Goal: Browse casually

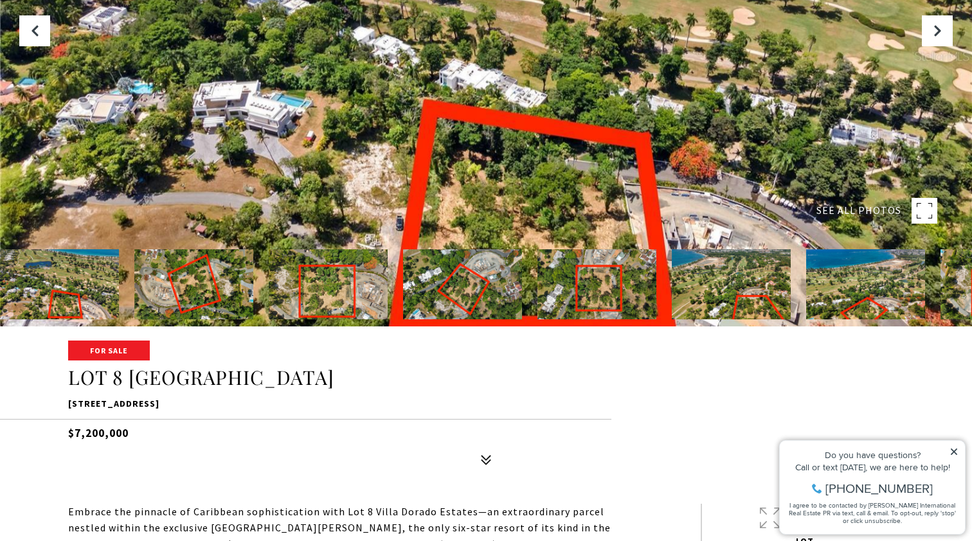
scroll to position [216, 0]
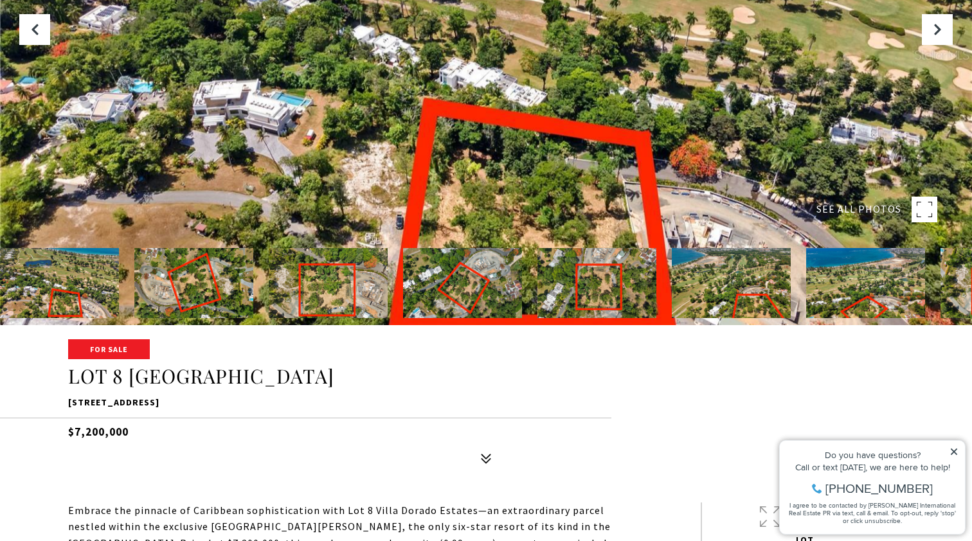
click at [588, 174] on div at bounding box center [486, 54] width 972 height 541
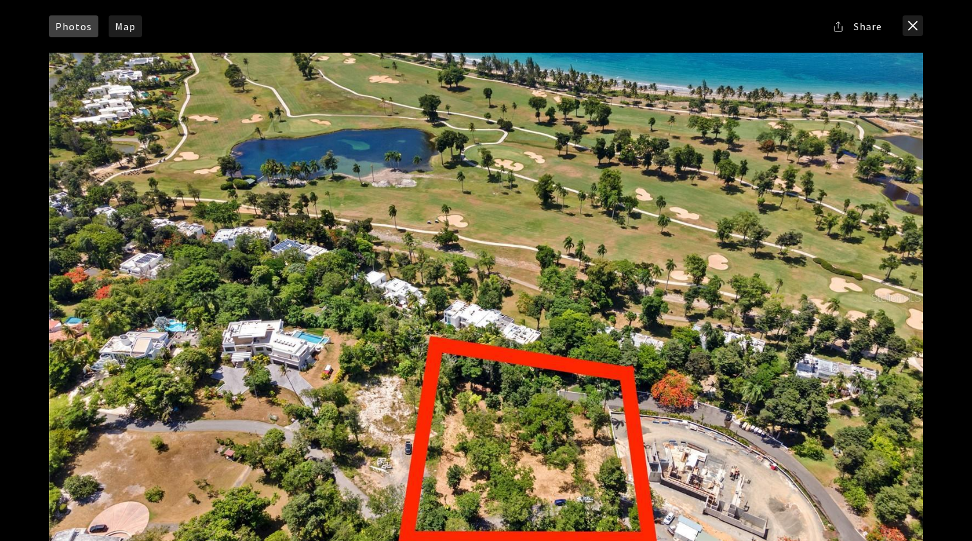
click at [895, 309] on div at bounding box center [486, 298] width 875 height 490
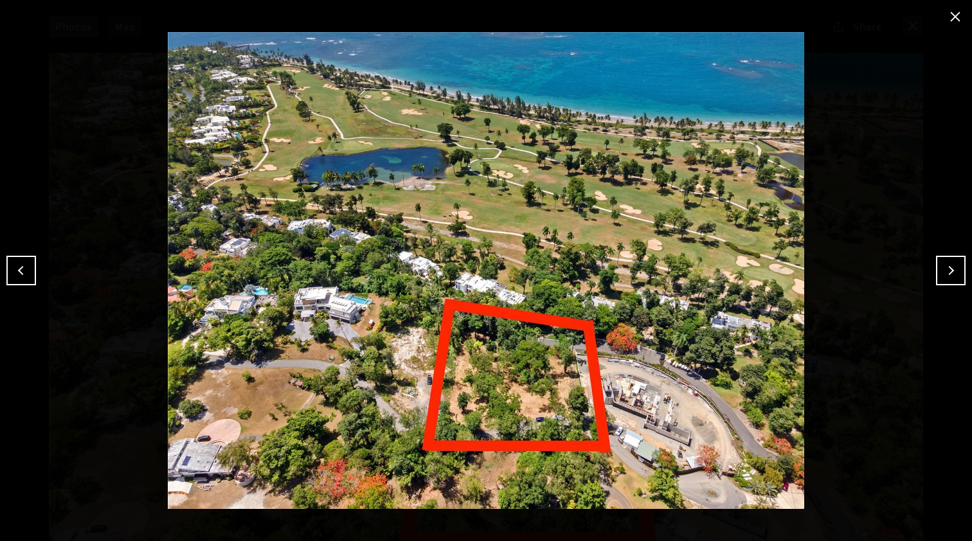
click at [952, 268] on button "Next" at bounding box center [951, 271] width 30 height 30
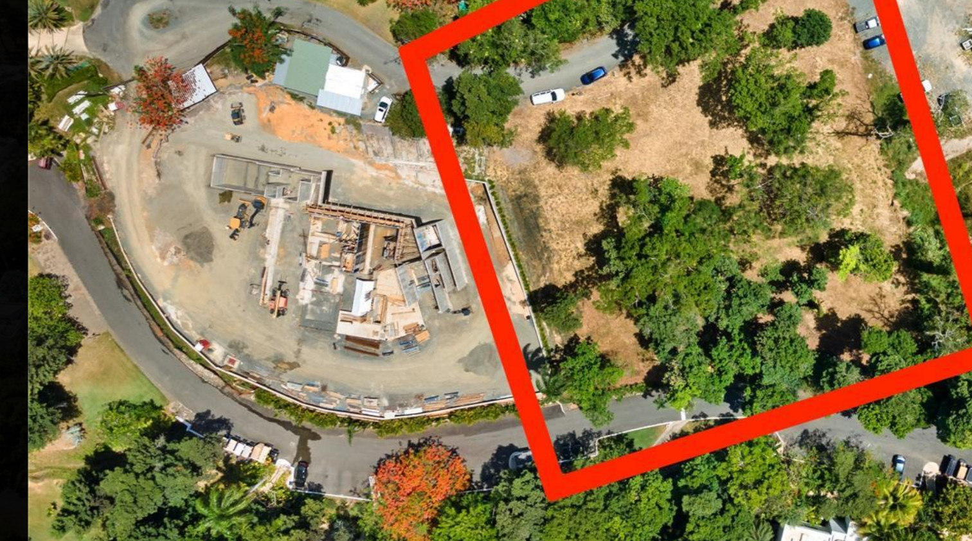
scroll to position [168, 0]
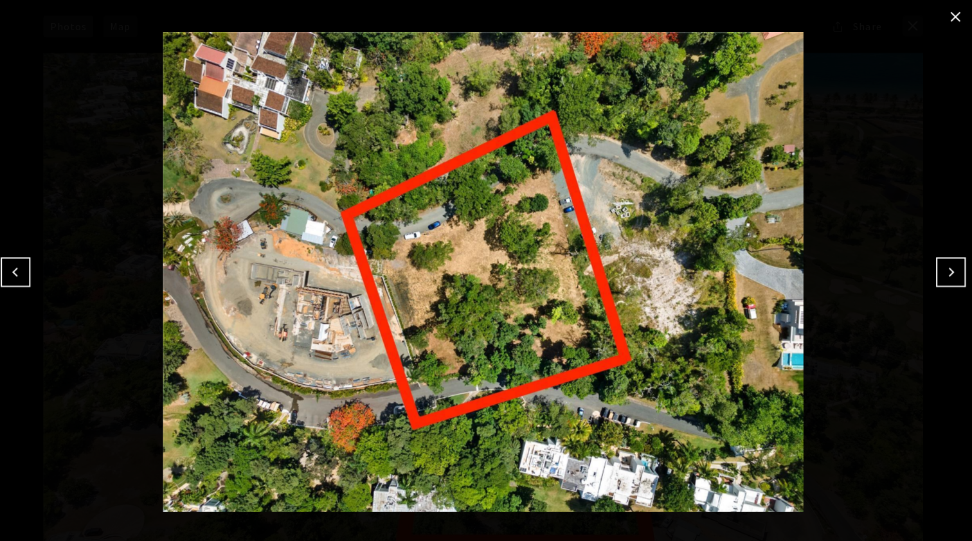
click at [948, 275] on button "Next" at bounding box center [951, 271] width 30 height 30
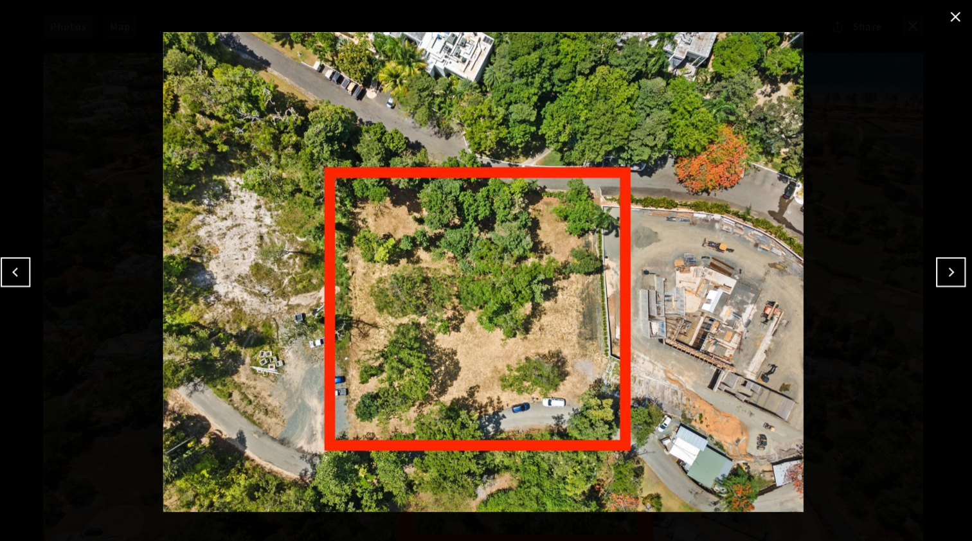
click at [948, 275] on button "Next" at bounding box center [951, 271] width 30 height 30
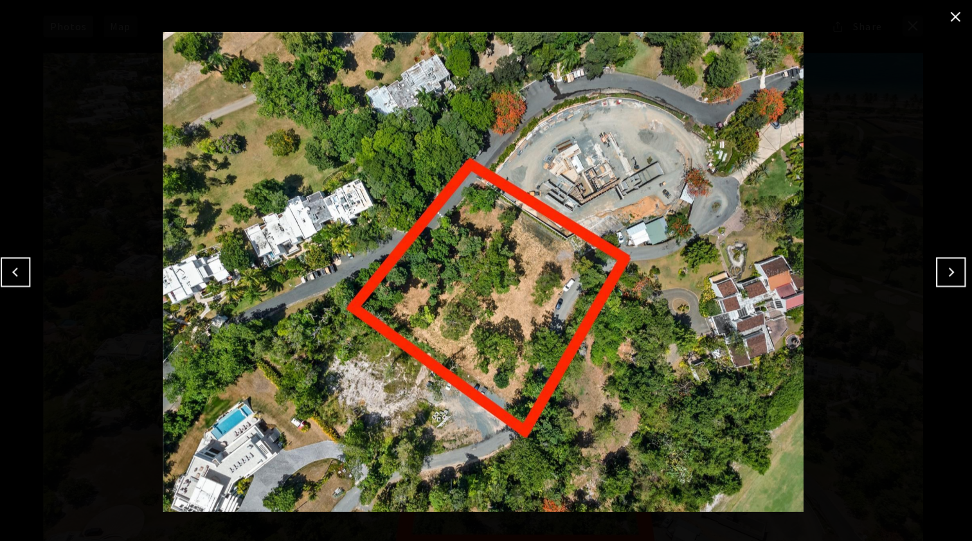
click at [948, 275] on button "Next" at bounding box center [951, 271] width 30 height 30
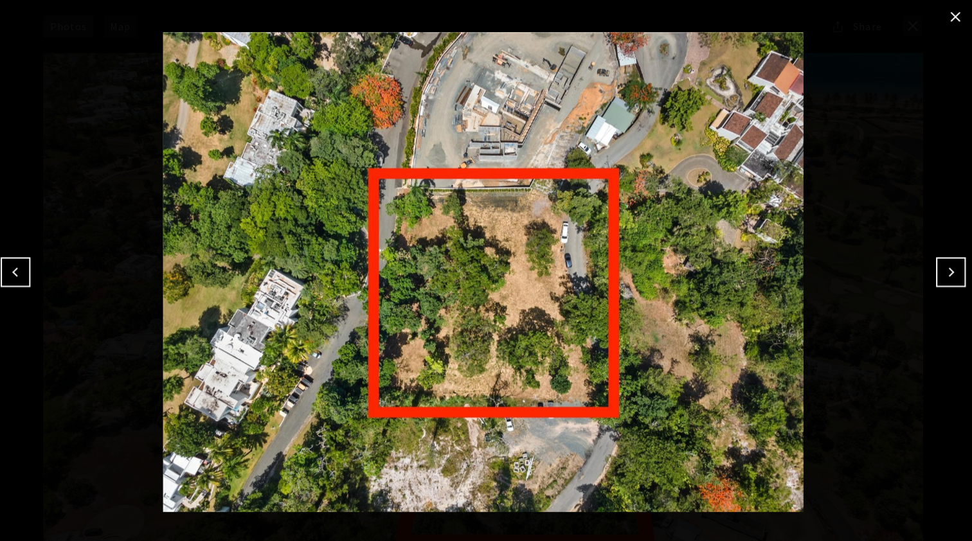
click at [948, 281] on button "Next" at bounding box center [951, 271] width 30 height 30
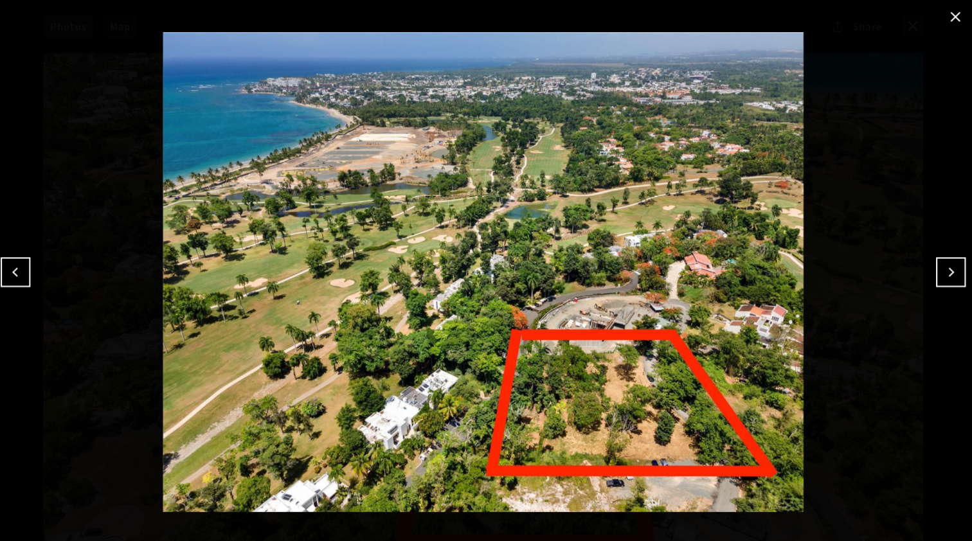
click at [947, 279] on button "Next" at bounding box center [951, 271] width 30 height 30
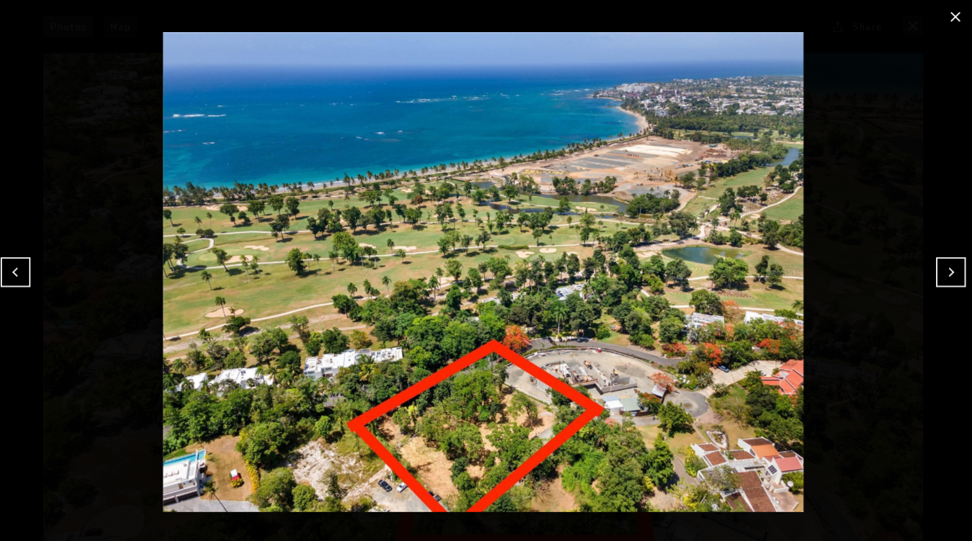
click at [947, 277] on button "Next" at bounding box center [951, 271] width 30 height 30
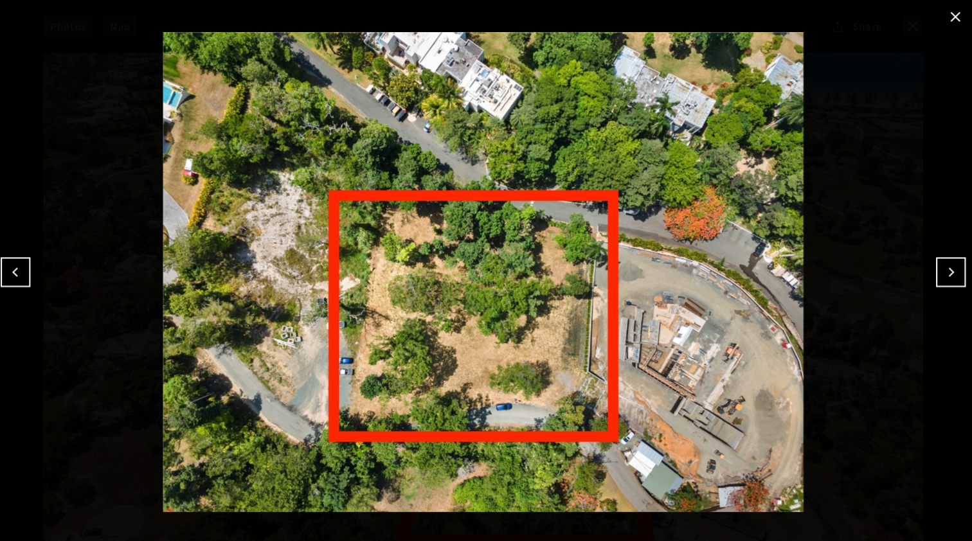
click at [947, 277] on button "Next" at bounding box center [951, 271] width 30 height 30
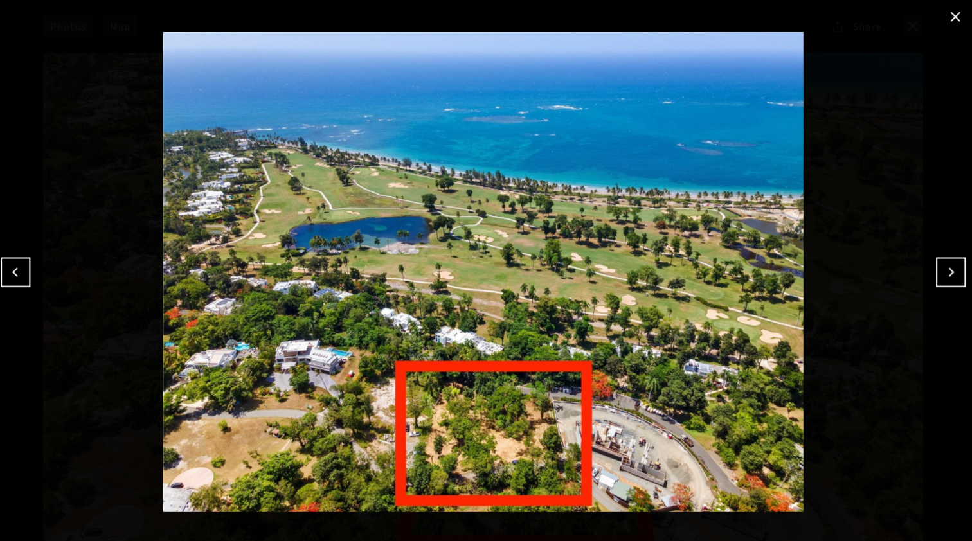
click at [948, 278] on button "Next" at bounding box center [951, 271] width 30 height 30
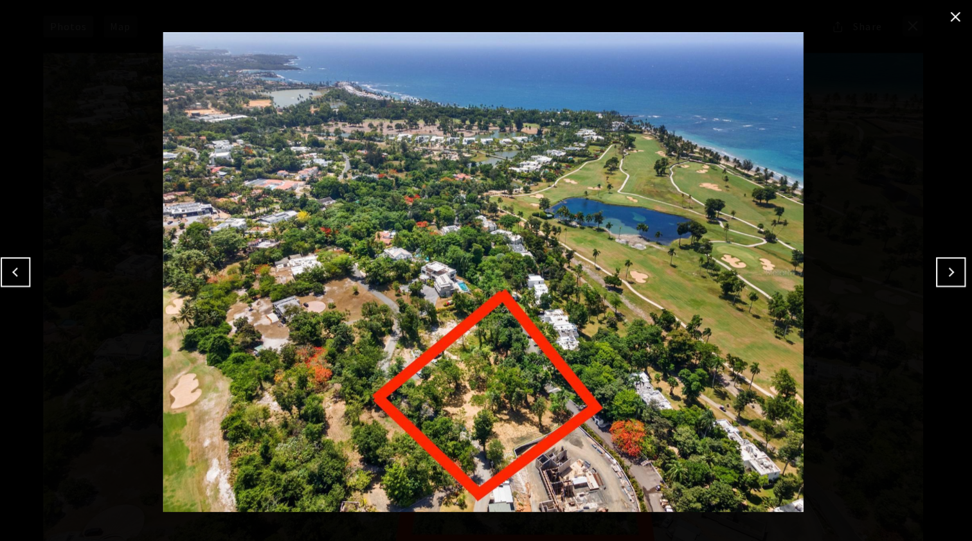
click at [948, 278] on button "Next" at bounding box center [951, 271] width 30 height 30
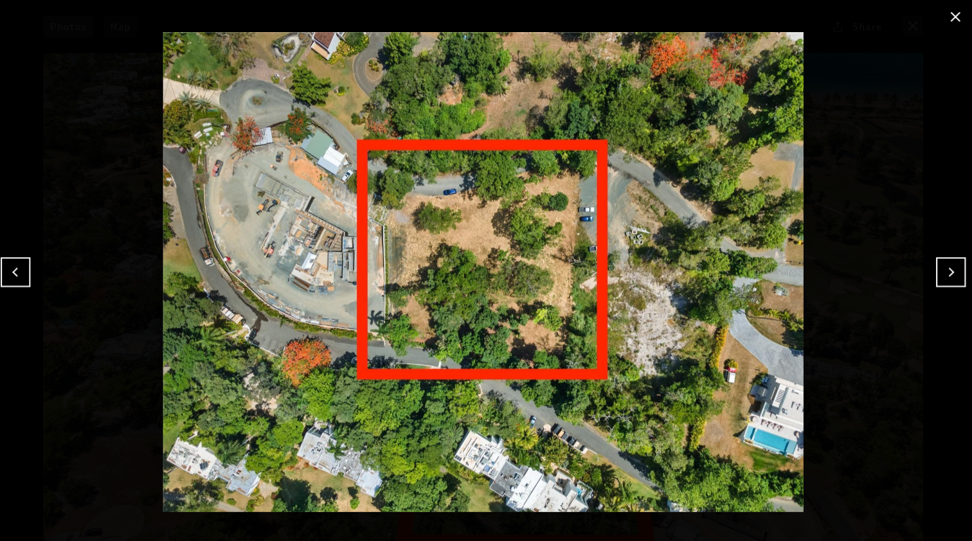
click at [948, 277] on button "Next" at bounding box center [951, 271] width 30 height 30
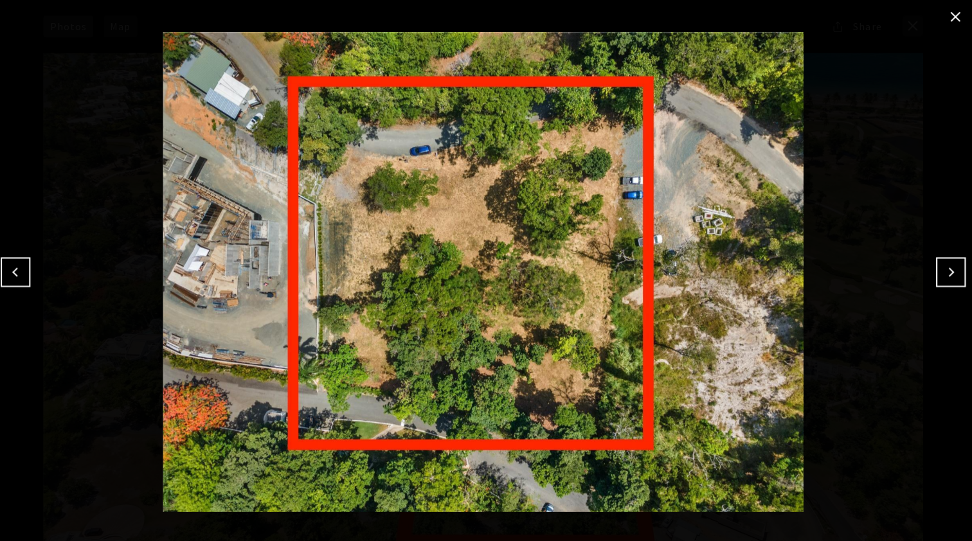
click at [948, 277] on button "Next" at bounding box center [951, 271] width 30 height 30
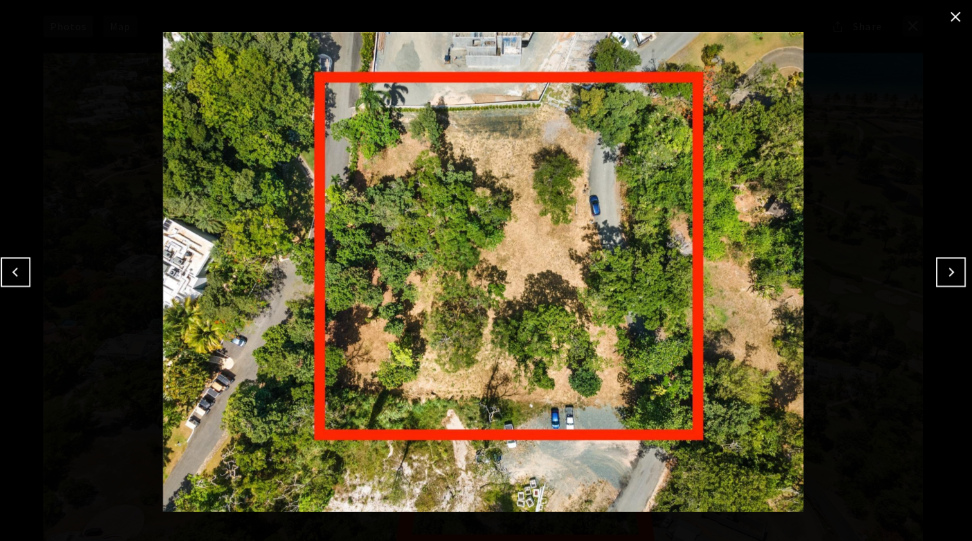
click at [948, 277] on button "Next" at bounding box center [951, 271] width 30 height 30
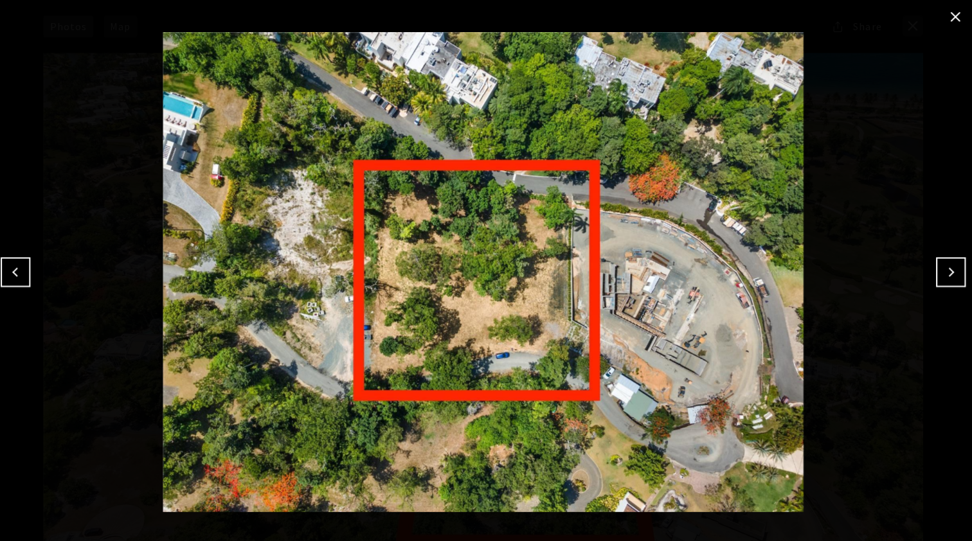
click at [948, 277] on button "Next" at bounding box center [951, 271] width 30 height 30
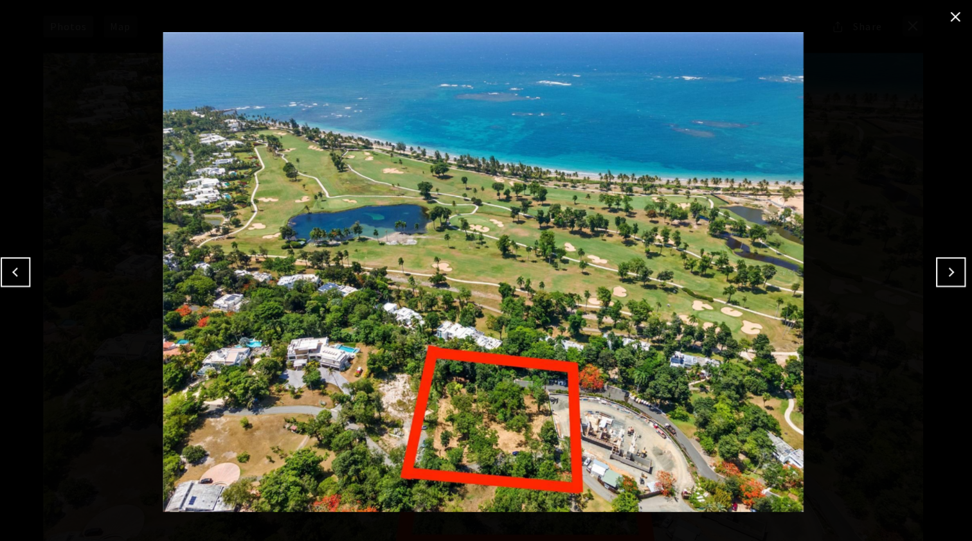
click at [948, 277] on button "Next" at bounding box center [951, 271] width 30 height 30
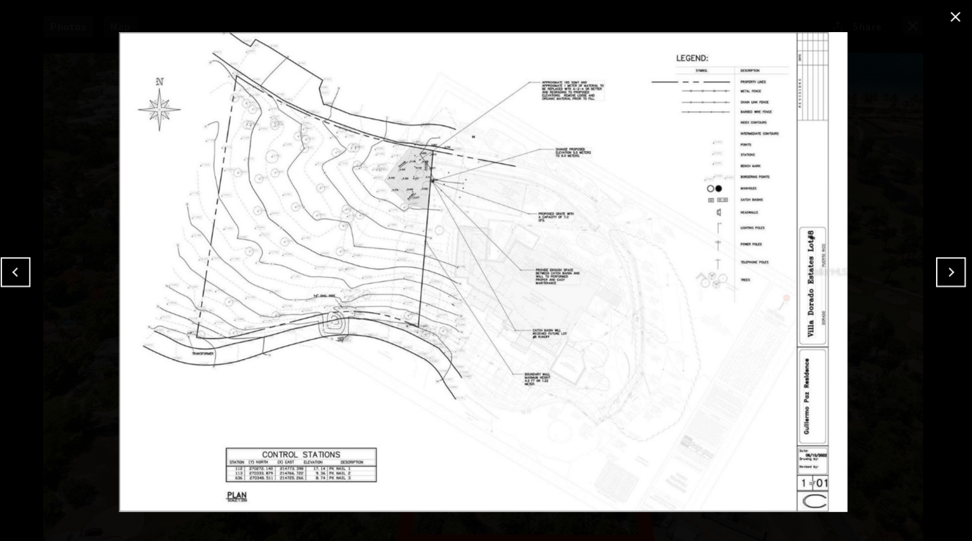
click at [948, 277] on button "Next" at bounding box center [951, 271] width 30 height 30
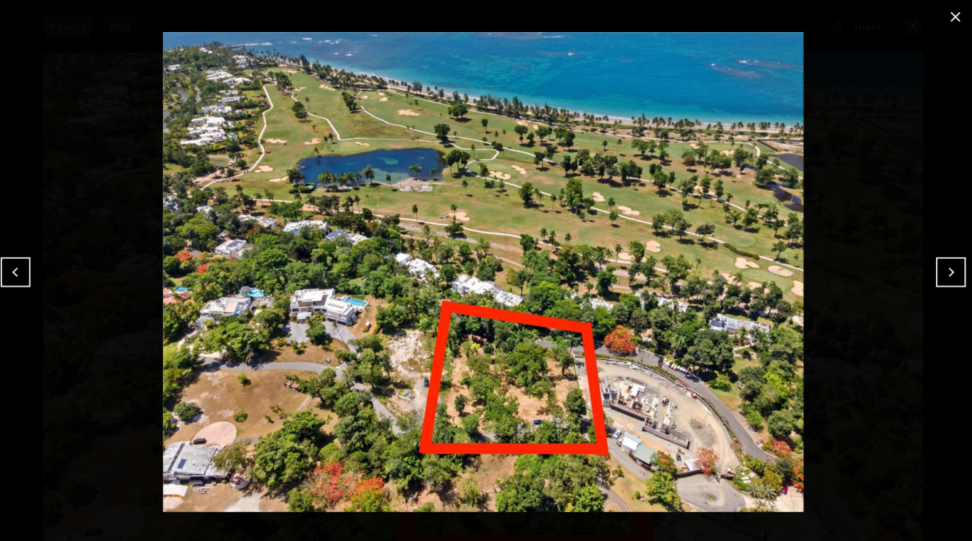
click at [948, 277] on button "Next" at bounding box center [951, 271] width 30 height 30
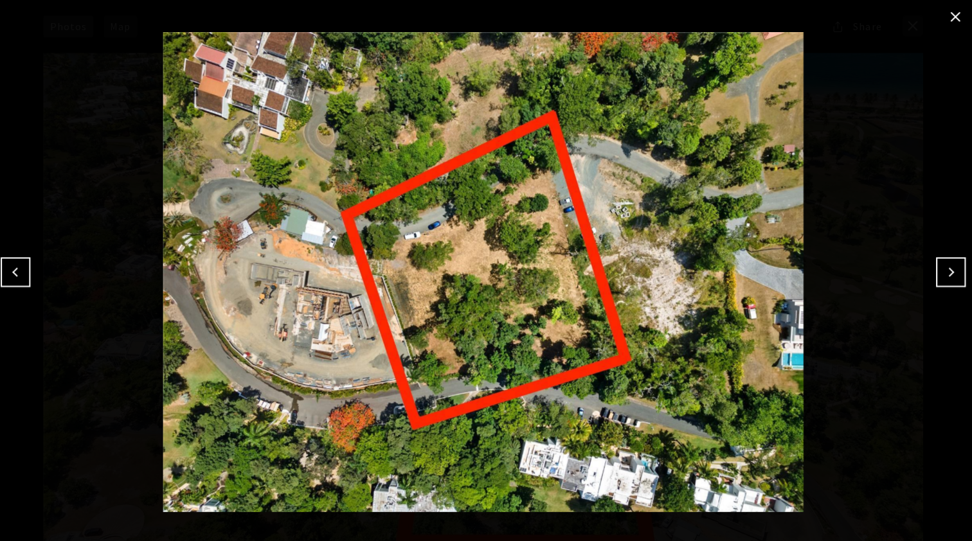
click at [948, 278] on button "Next" at bounding box center [951, 271] width 30 height 30
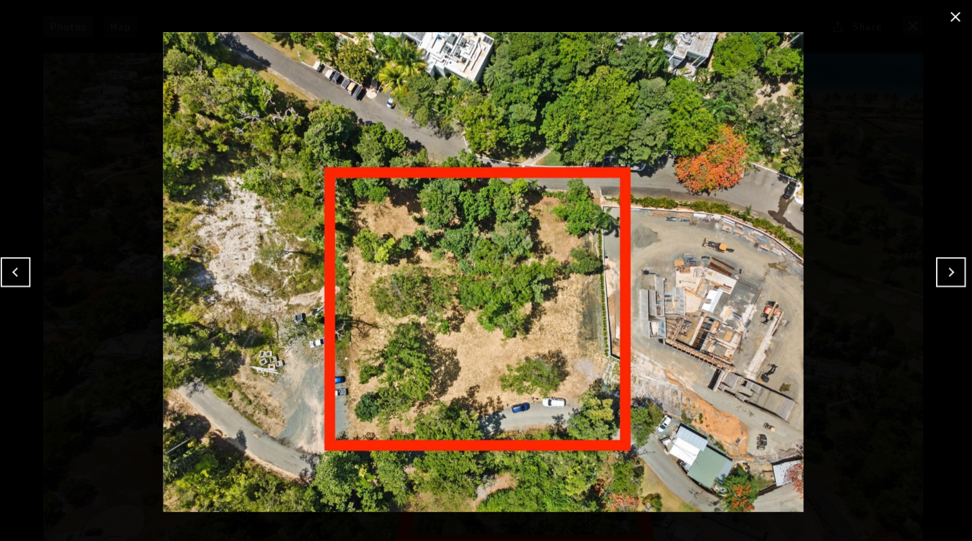
click at [948, 278] on button "Next" at bounding box center [951, 271] width 30 height 30
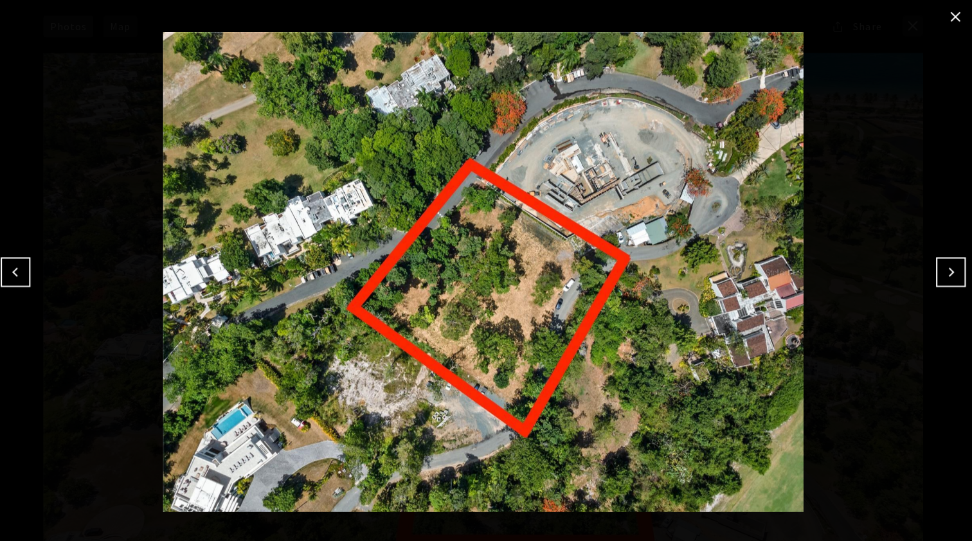
click at [945, 17] on button "close modal" at bounding box center [955, 16] width 21 height 21
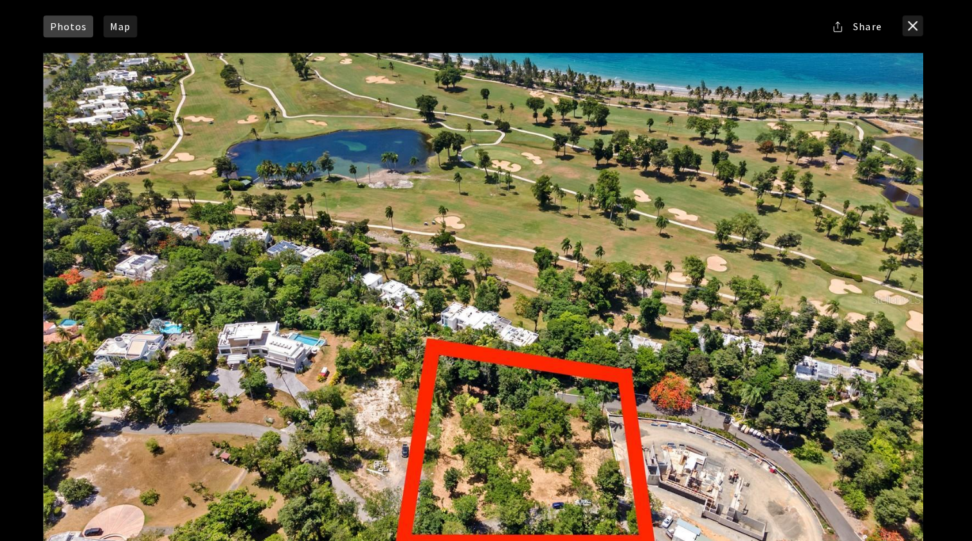
scroll to position [0, 0]
click at [912, 21] on button "close modal" at bounding box center [913, 25] width 21 height 21
